Goal: Go to known website: Access a specific website the user already knows

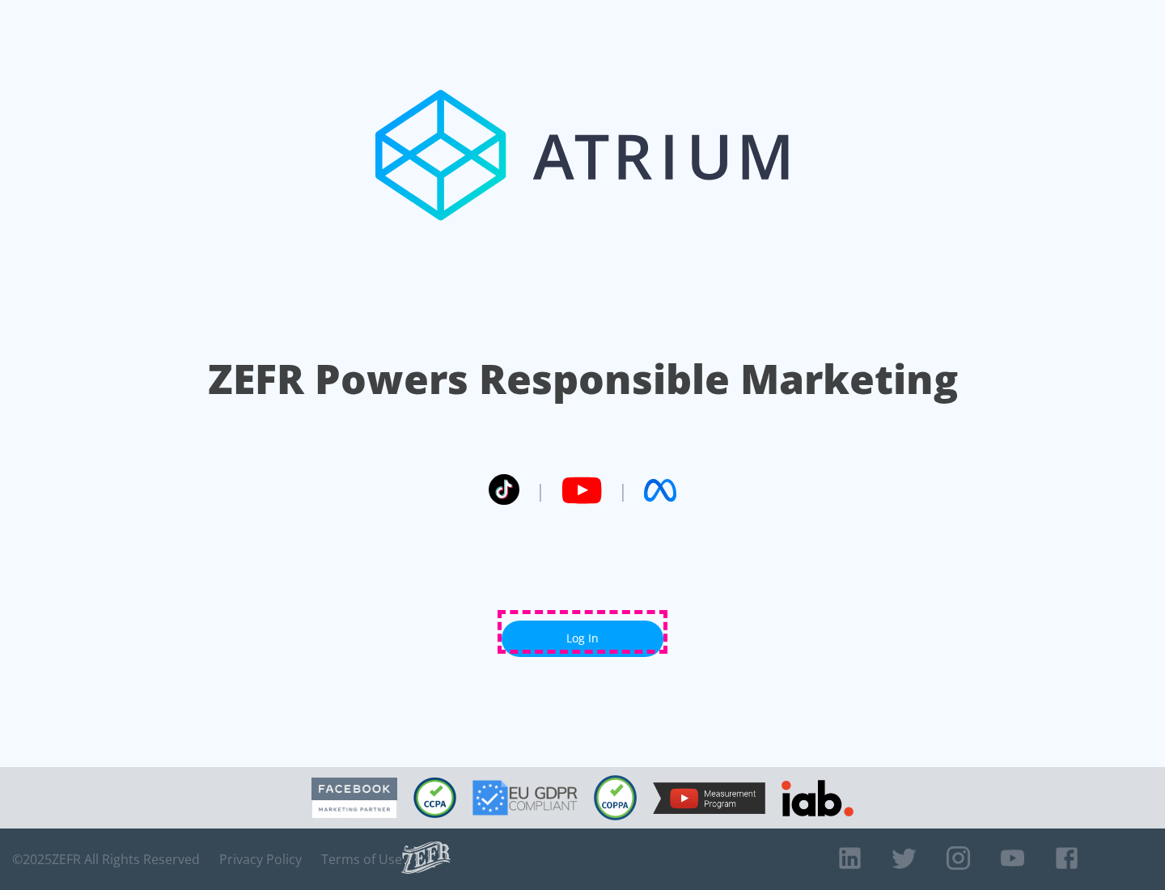
click at [583, 632] on link "Log In" at bounding box center [583, 639] width 162 height 36
